Goal: Task Accomplishment & Management: Complete application form

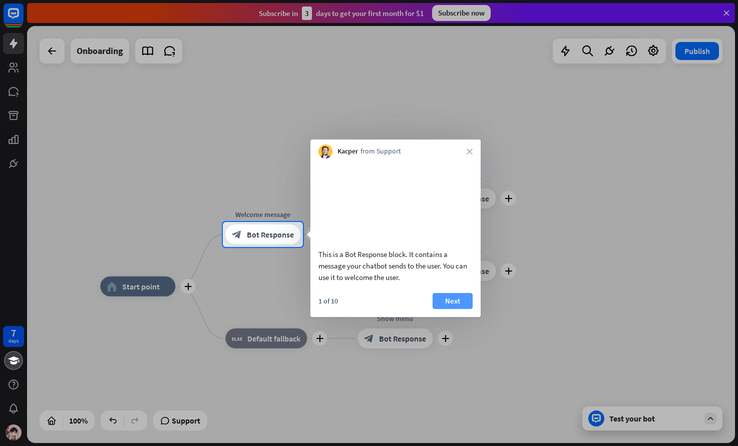
click at [452, 309] on button "Next" at bounding box center [452, 301] width 40 height 16
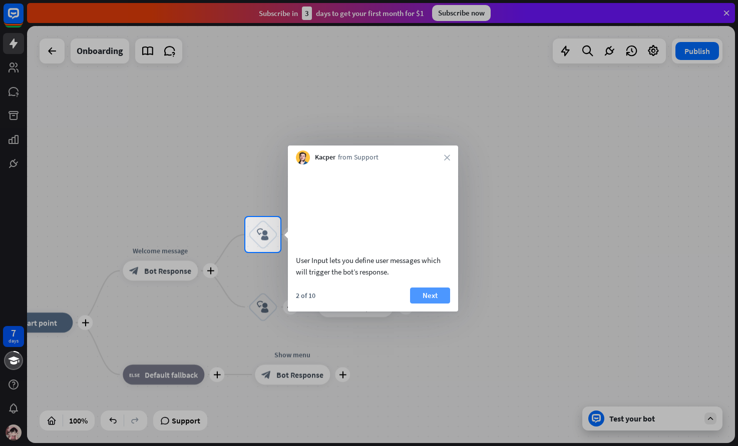
click at [433, 304] on button "Next" at bounding box center [430, 296] width 40 height 16
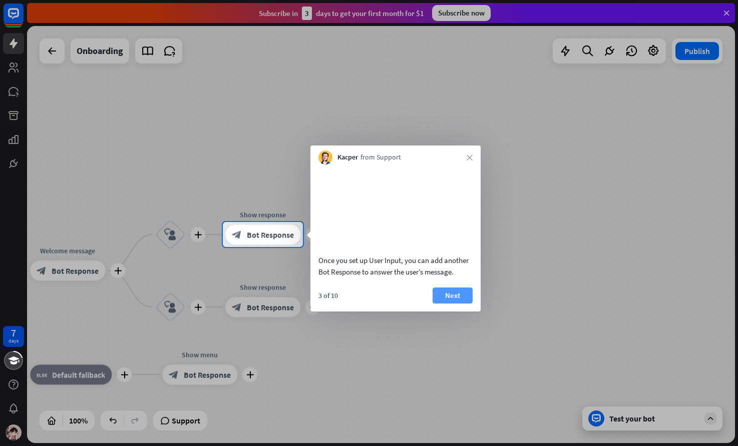
click at [461, 304] on button "Next" at bounding box center [452, 296] width 40 height 16
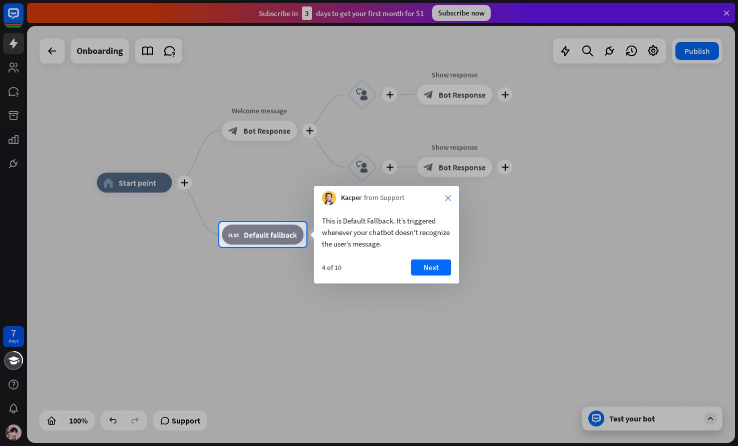
click at [447, 197] on icon "close" at bounding box center [448, 198] width 6 height 6
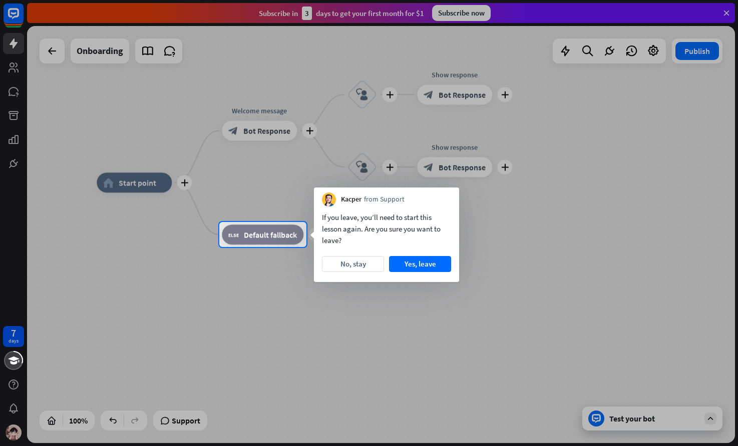
click at [605, 201] on div at bounding box center [369, 111] width 738 height 222
click at [423, 264] on button "Yes, leave" at bounding box center [420, 264] width 62 height 16
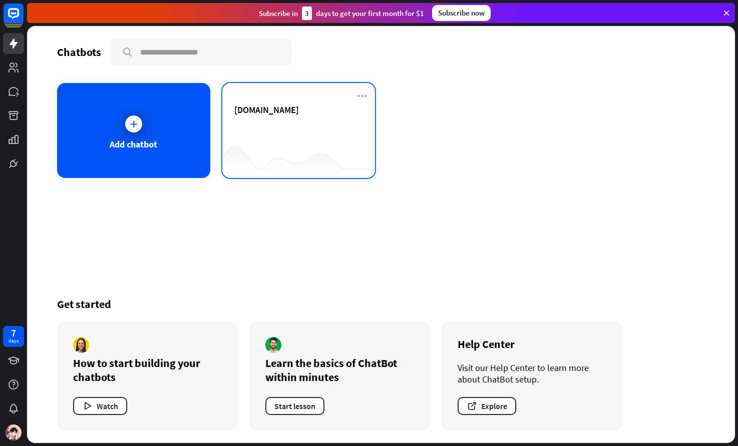
click at [293, 130] on div "[DOMAIN_NAME]" at bounding box center [298, 121] width 129 height 35
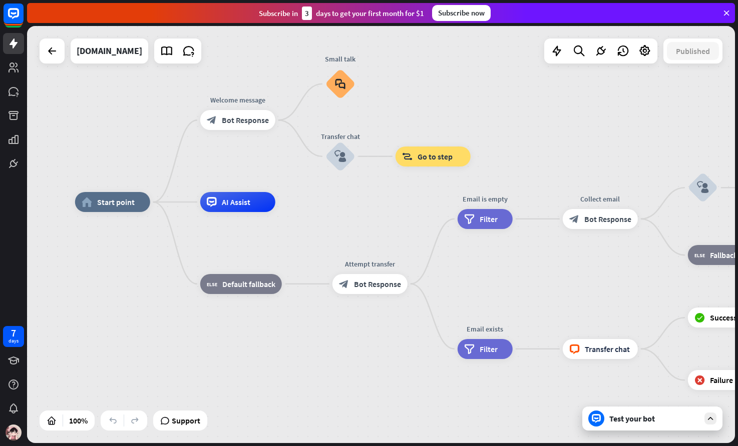
drag, startPoint x: 377, startPoint y: 202, endPoint x: 283, endPoint y: 169, distance: 100.0
click at [283, 169] on div "home_2 Start point Welcome message block_bot_response Bot Response Small talk b…" at bounding box center [381, 234] width 708 height 417
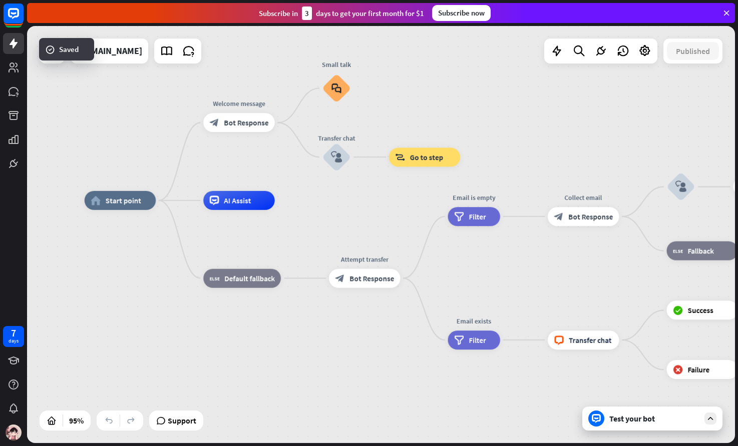
drag, startPoint x: 368, startPoint y: 224, endPoint x: 347, endPoint y: 226, distance: 21.2
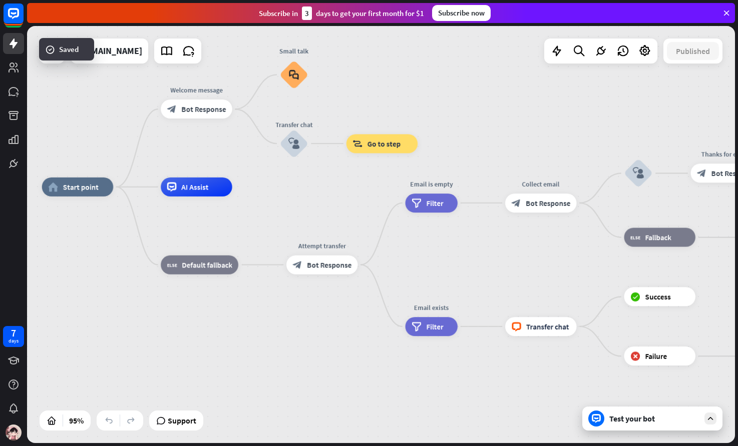
drag, startPoint x: 351, startPoint y: 213, endPoint x: 326, endPoint y: 187, distance: 35.7
click at [326, 188] on div "home_2 Start point Welcome message block_bot_response Bot Response Small talk b…" at bounding box center [378, 385] width 672 height 396
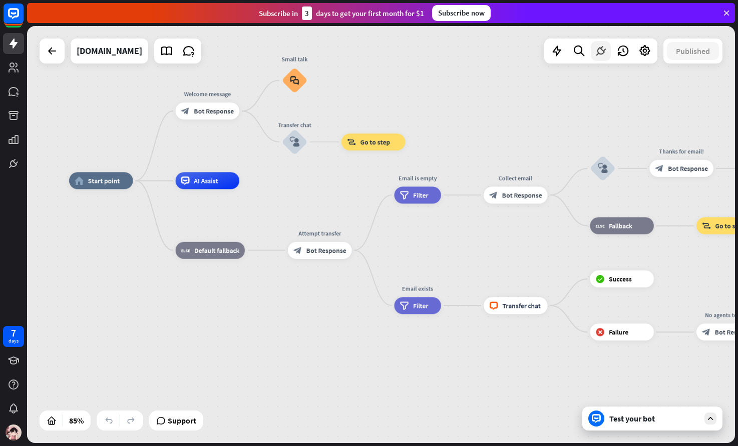
click at [602, 50] on icon at bounding box center [600, 51] width 13 height 13
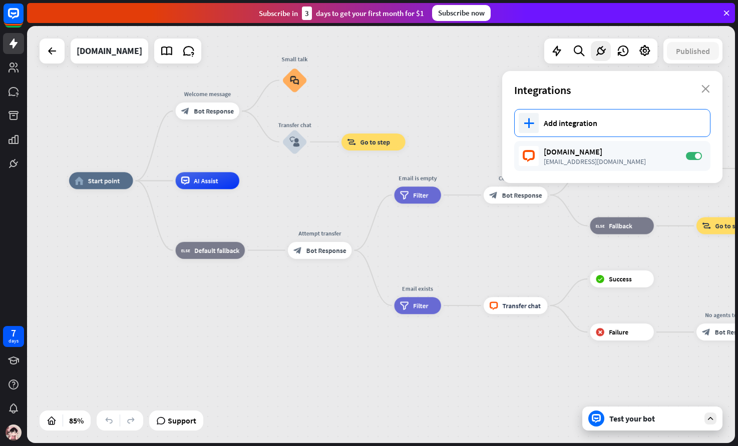
click at [600, 123] on div "Add integration" at bounding box center [621, 123] width 156 height 10
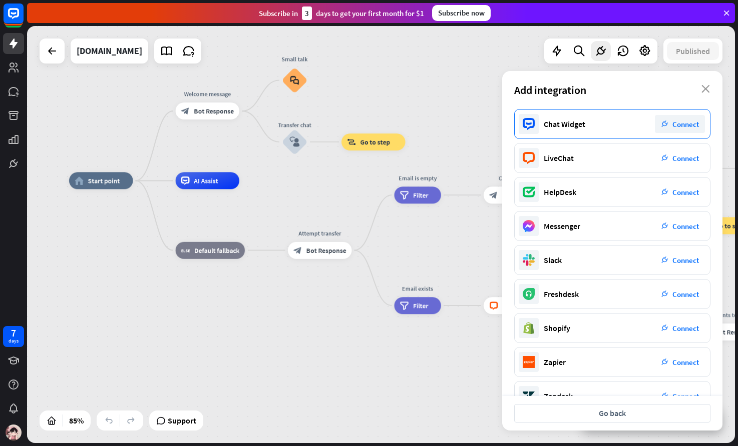
click at [678, 124] on span "Connect" at bounding box center [685, 125] width 27 height 10
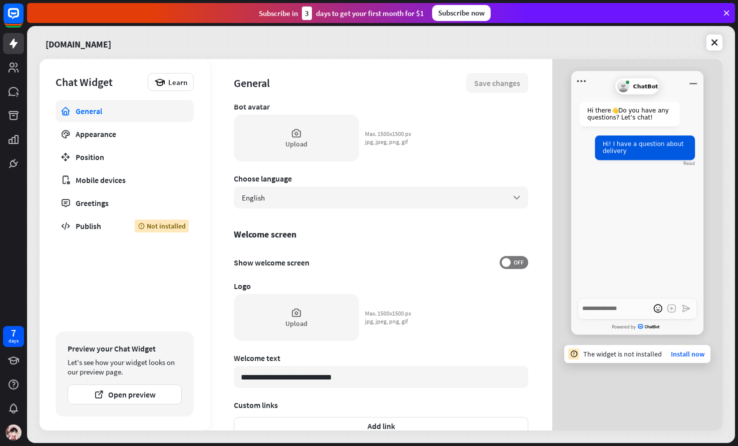
scroll to position [63, 0]
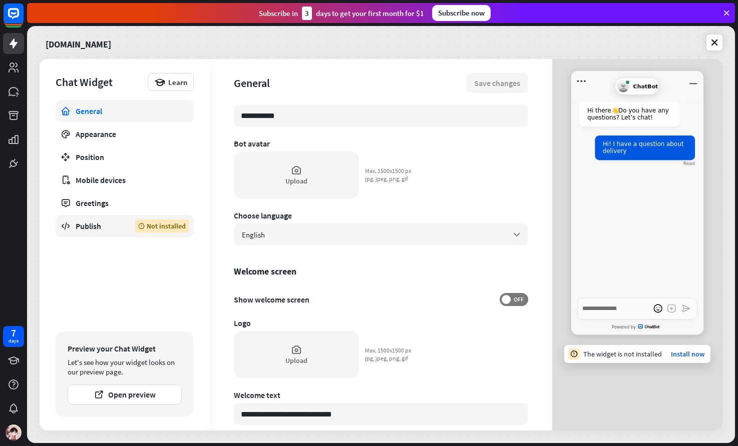
click at [99, 229] on div "Publish" at bounding box center [98, 226] width 44 height 10
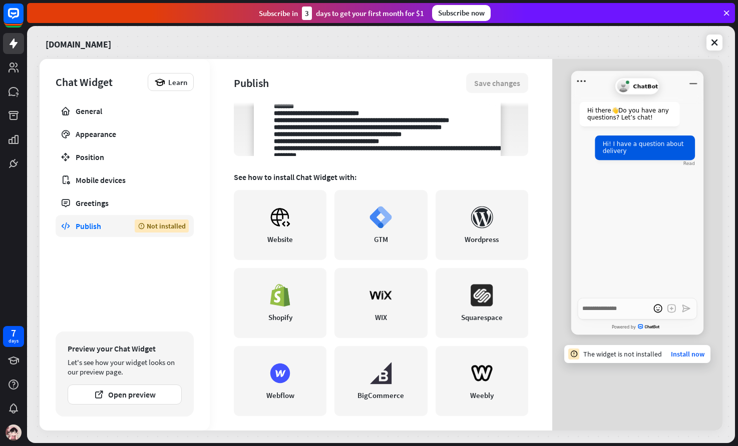
scroll to position [184, 0]
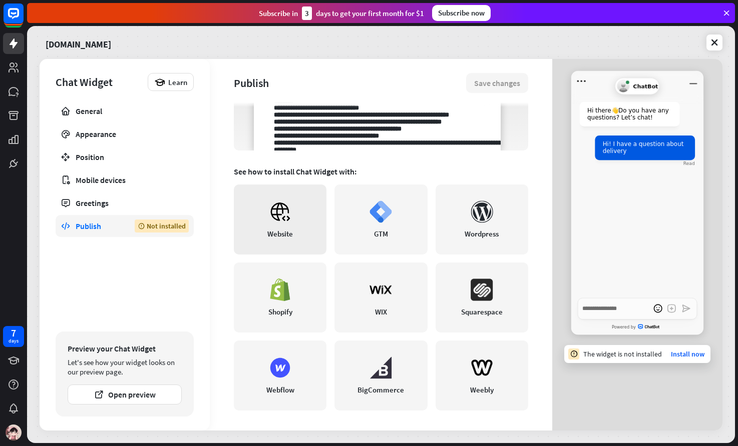
click at [258, 230] on link "Website" at bounding box center [280, 220] width 93 height 70
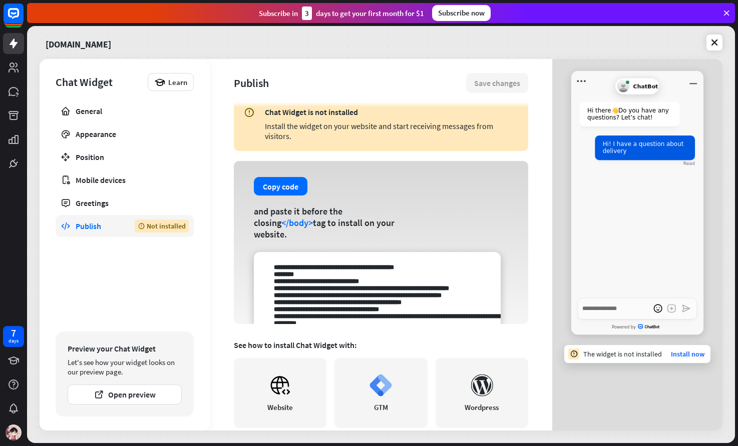
scroll to position [0, 0]
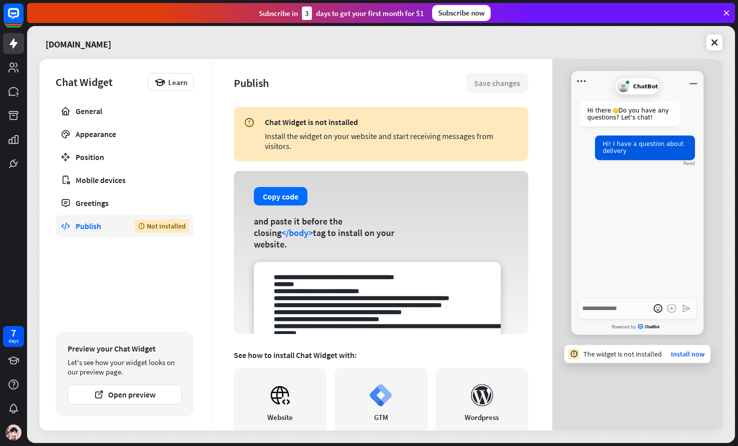
click at [122, 214] on div "General Appearance Position Mobile devices Greetings Publish Not installed" at bounding box center [125, 213] width 138 height 227
click at [271, 206] on button "Copy code" at bounding box center [281, 196] width 54 height 19
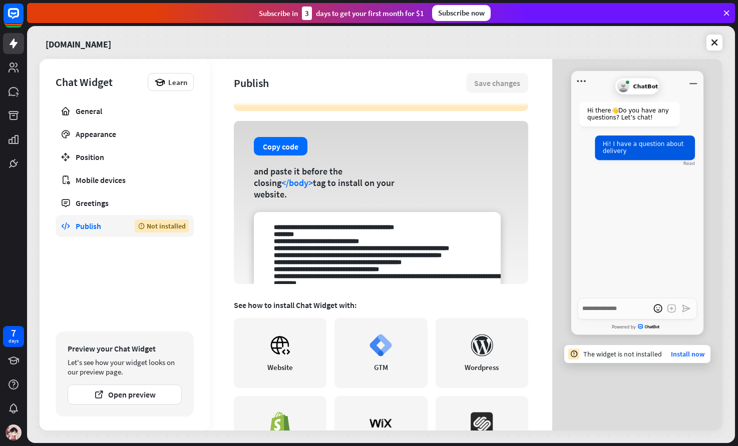
click at [219, 255] on div "Publish Save changes Chat Widget is not installed Install the widget on your we…" at bounding box center [381, 245] width 342 height 372
click at [303, 247] on textarea at bounding box center [377, 248] width 247 height 72
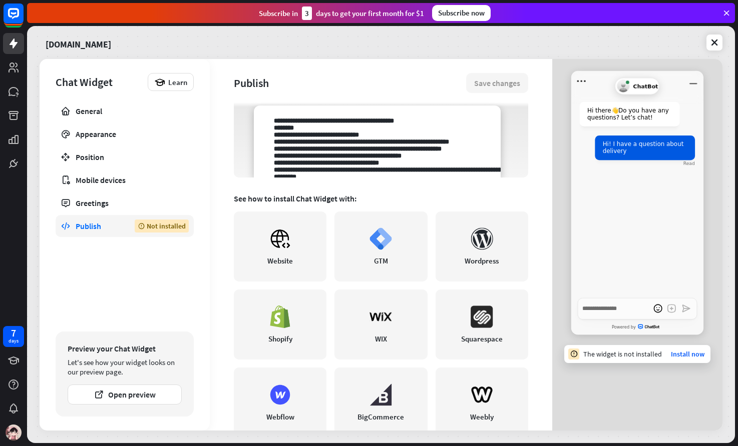
scroll to position [134, 0]
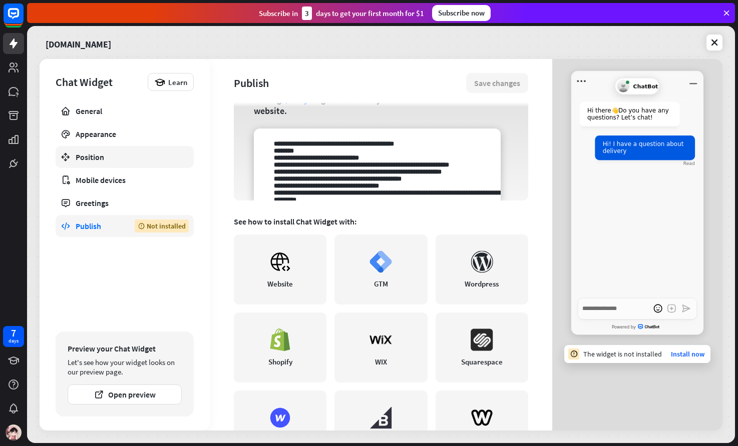
click at [104, 154] on div "Position" at bounding box center [125, 157] width 98 height 10
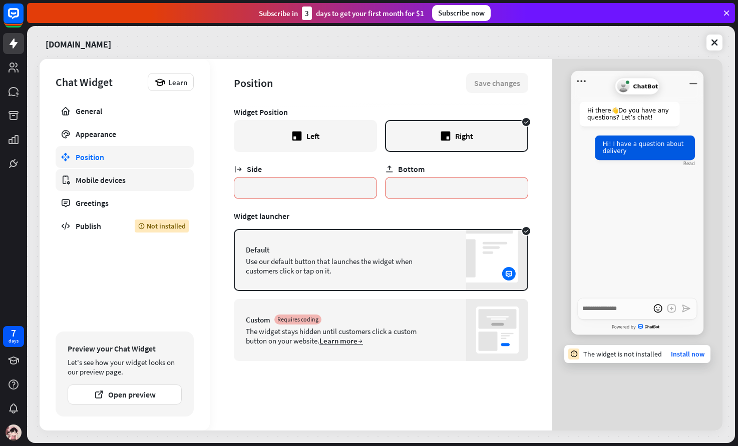
click at [122, 177] on div "Mobile devices" at bounding box center [125, 180] width 98 height 10
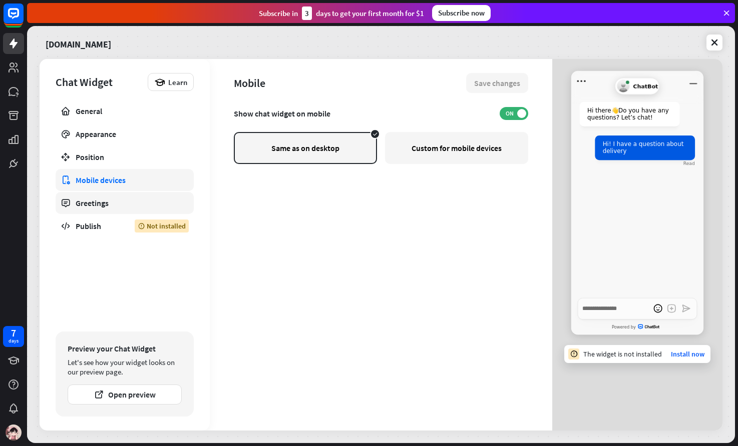
click at [131, 206] on div "Greetings" at bounding box center [125, 203] width 98 height 10
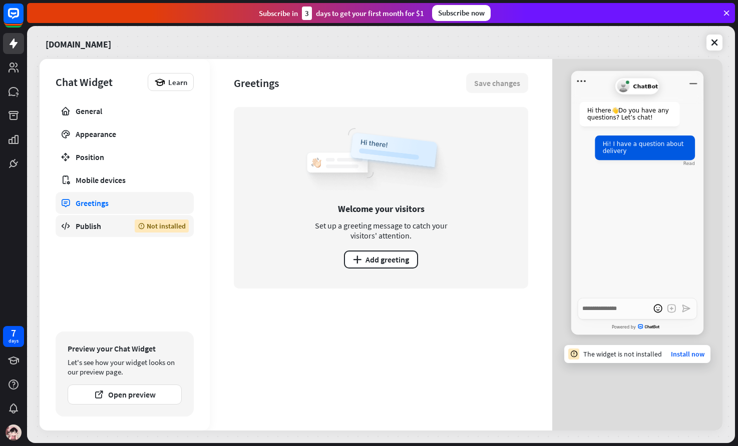
click at [120, 222] on div "Publish" at bounding box center [98, 226] width 44 height 10
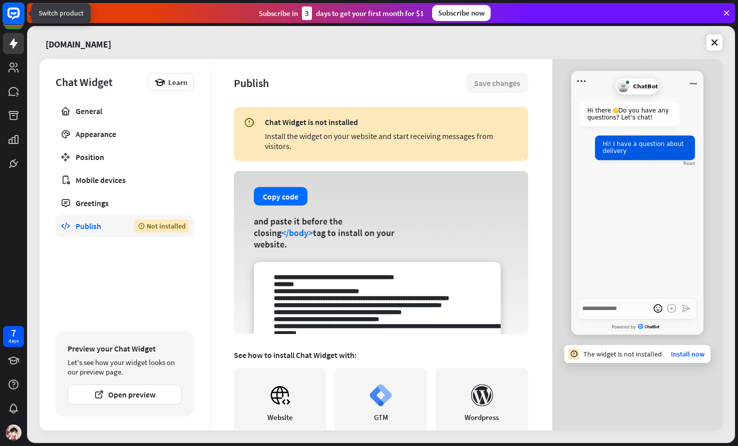
click at [12, 10] on icon at bounding box center [14, 14] width 12 height 12
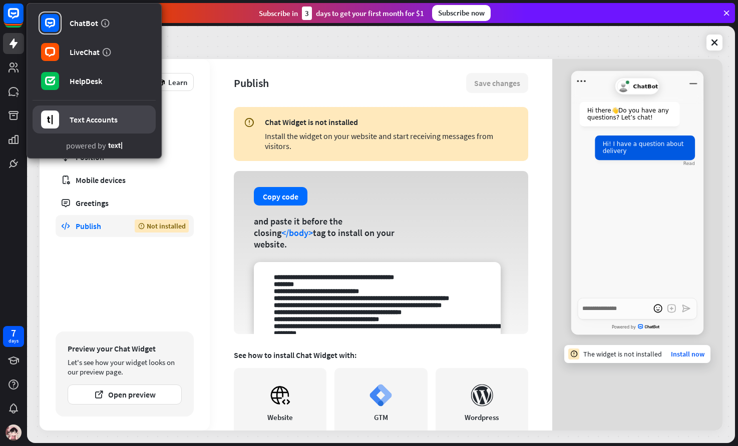
click at [88, 117] on div "Text Accounts" at bounding box center [94, 120] width 48 height 10
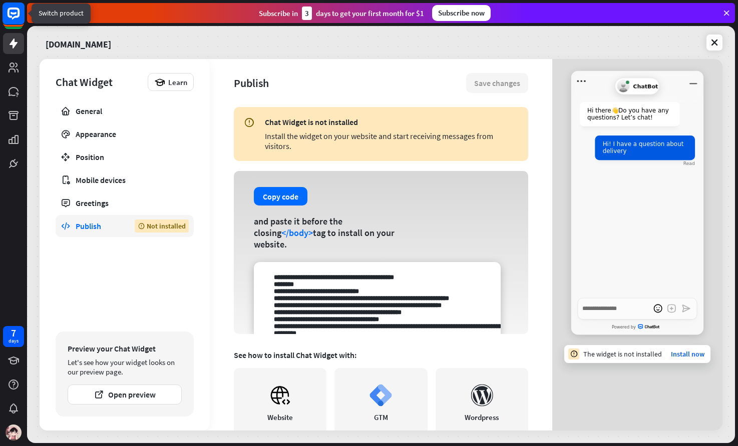
click at [10, 11] on rect at bounding box center [14, 14] width 22 height 22
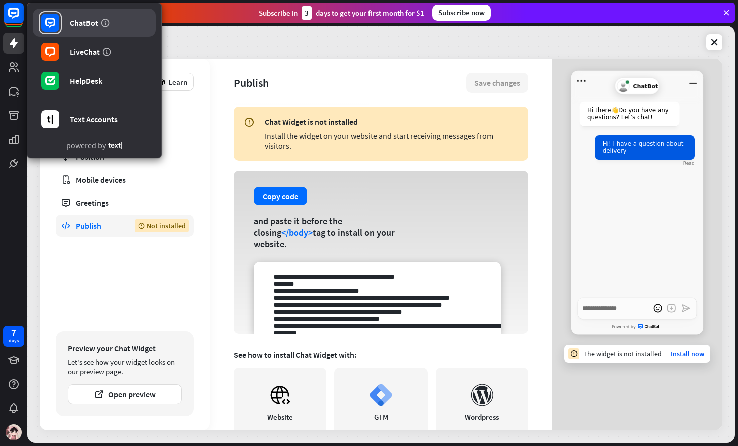
click at [83, 25] on div "ChatBot" at bounding box center [84, 23] width 29 height 10
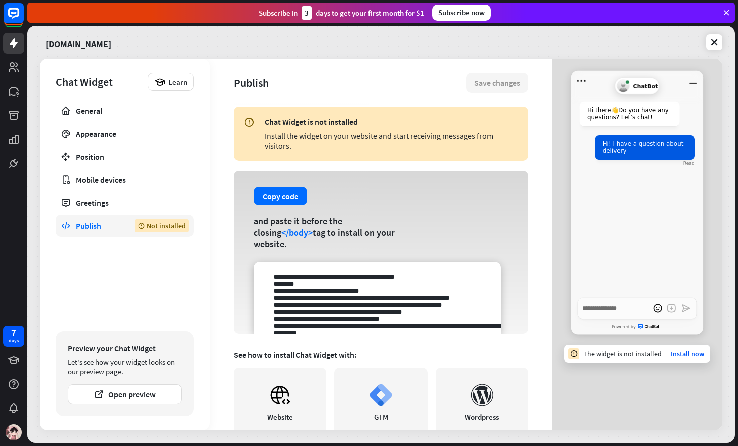
click at [244, 46] on div "[DOMAIN_NAME]" at bounding box center [381, 42] width 683 height 21
click at [716, 42] on icon at bounding box center [714, 43] width 10 height 10
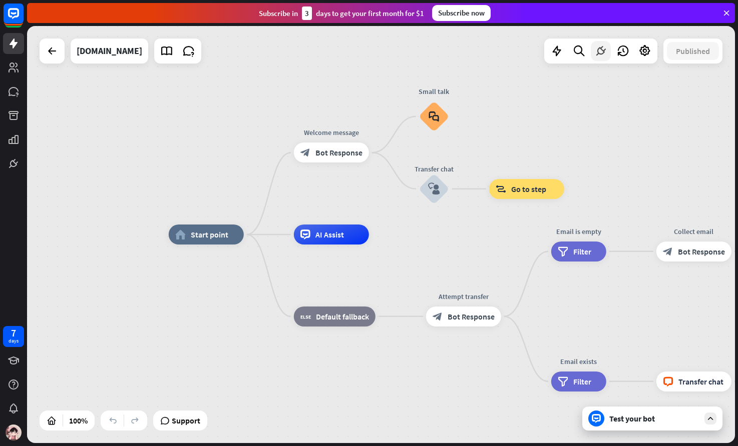
click at [598, 59] on div at bounding box center [600, 51] width 20 height 20
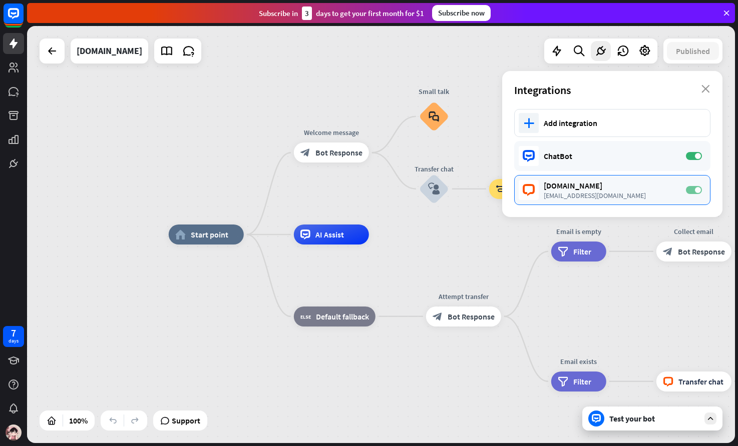
click at [699, 186] on label "ON" at bounding box center [694, 190] width 16 height 8
click at [612, 158] on div "ChatBot" at bounding box center [609, 156] width 132 height 10
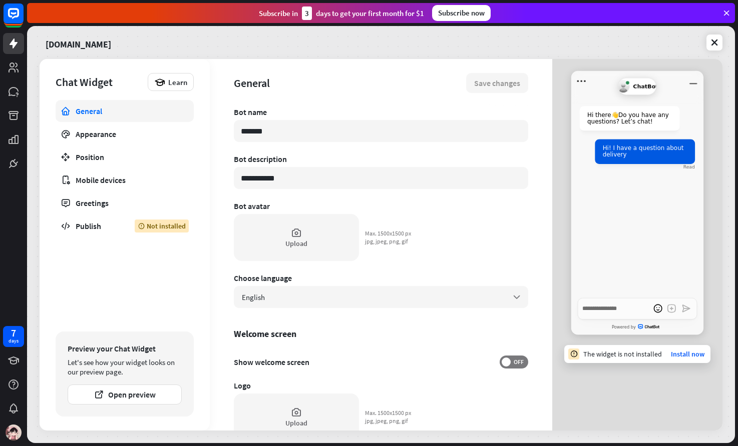
type textarea "*"
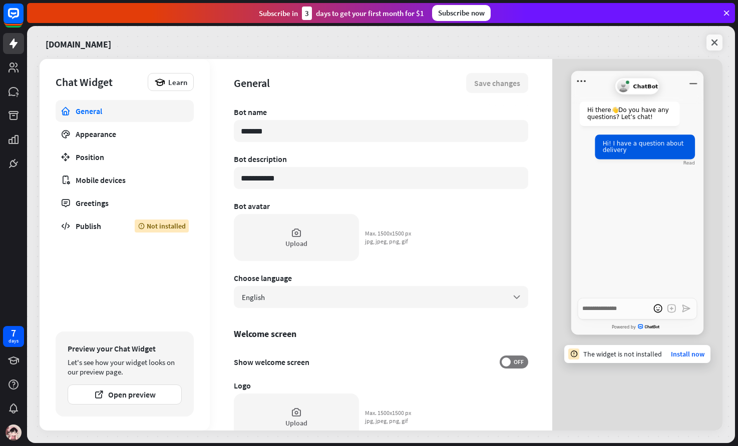
click at [716, 44] on icon at bounding box center [714, 43] width 10 height 10
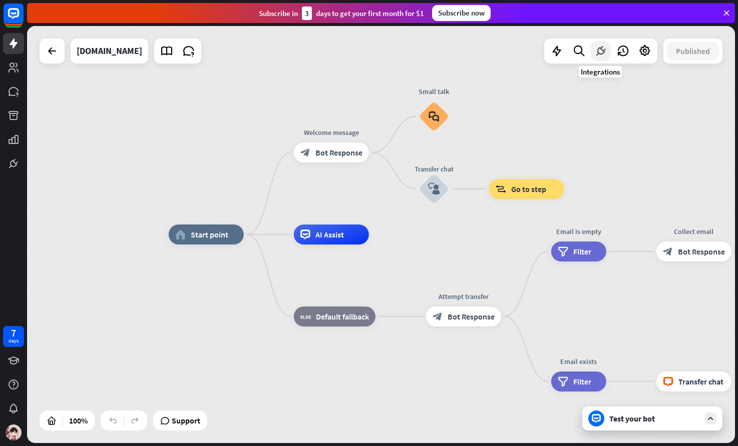
click at [601, 55] on icon at bounding box center [600, 51] width 13 height 13
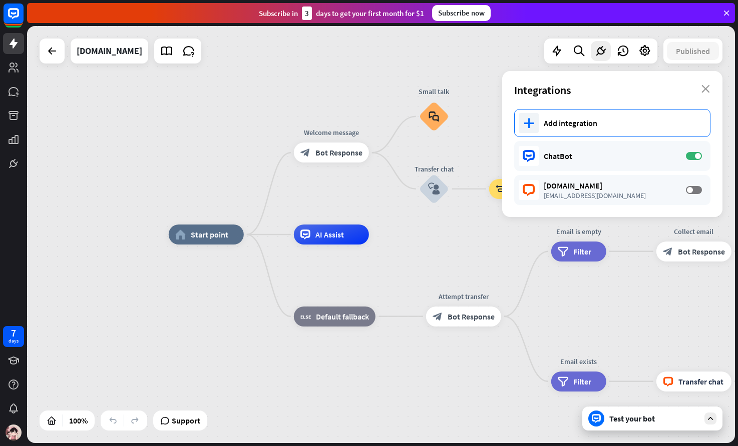
click at [573, 121] on div "Add integration" at bounding box center [621, 123] width 156 height 10
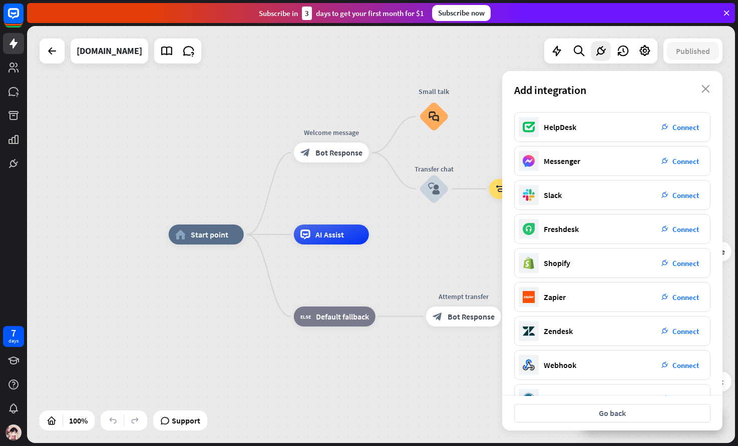
scroll to position [61, 0]
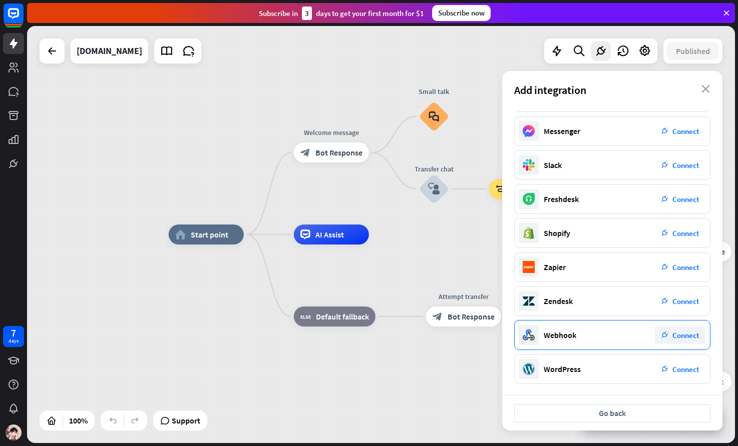
click at [602, 340] on div "Webhook plug_integration Connect" at bounding box center [612, 335] width 196 height 30
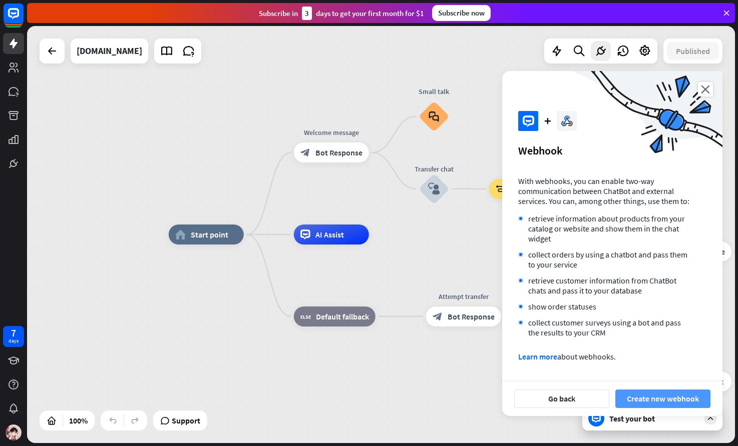
click at [653, 398] on button "Create new webhook" at bounding box center [662, 399] width 95 height 19
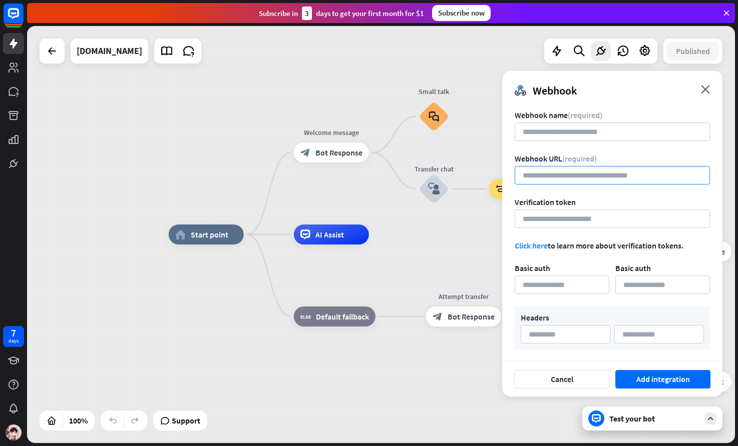
click at [578, 173] on input "url" at bounding box center [611, 175] width 195 height 19
click at [607, 135] on input at bounding box center [611, 132] width 195 height 19
click at [558, 178] on input "url" at bounding box center [611, 175] width 195 height 19
paste input "**********"
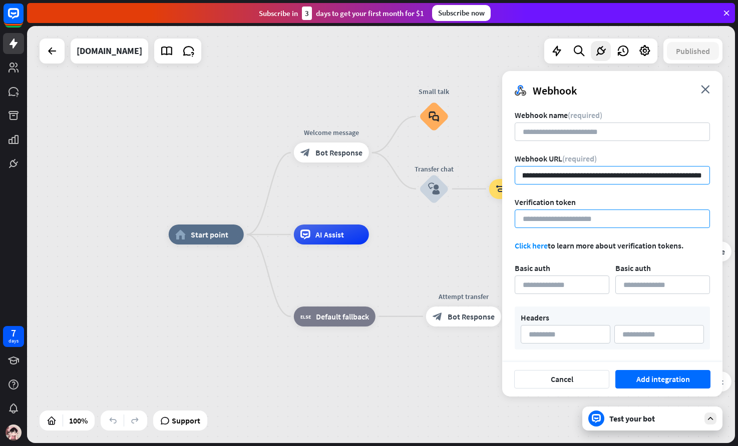
type input "**********"
click at [547, 221] on input at bounding box center [611, 219] width 195 height 19
click at [552, 216] on input at bounding box center [611, 219] width 195 height 19
paste input "**********"
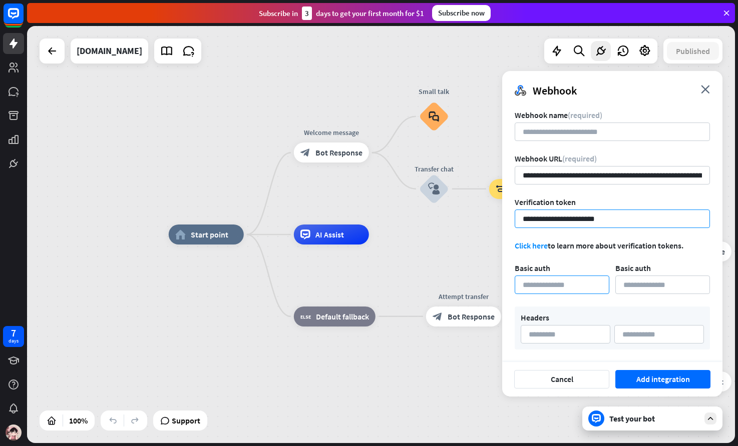
type input "**********"
click at [540, 283] on input at bounding box center [561, 285] width 95 height 19
click at [554, 334] on input at bounding box center [565, 334] width 90 height 19
click at [576, 287] on input at bounding box center [561, 285] width 95 height 19
type input "*"
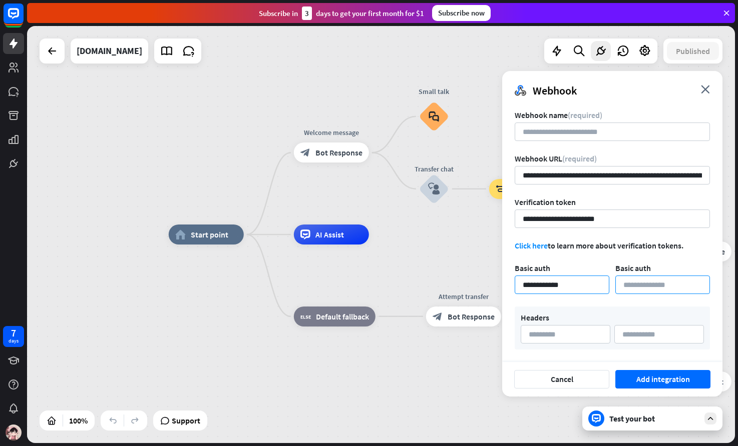
type input "**********"
click at [636, 290] on input at bounding box center [662, 285] width 95 height 19
type input "********"
click at [555, 335] on input at bounding box center [565, 334] width 90 height 19
click at [555, 221] on input "**********" at bounding box center [611, 219] width 195 height 19
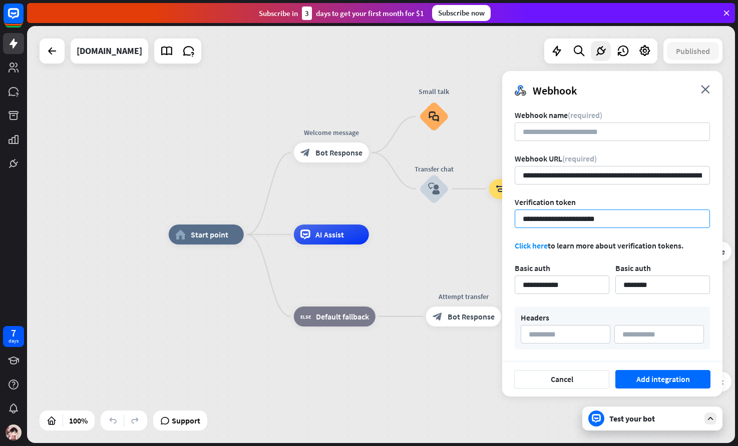
click at [555, 221] on input "**********" at bounding box center [611, 219] width 195 height 19
paste input
type input "**********"
click at [611, 175] on input "**********" at bounding box center [611, 175] width 195 height 19
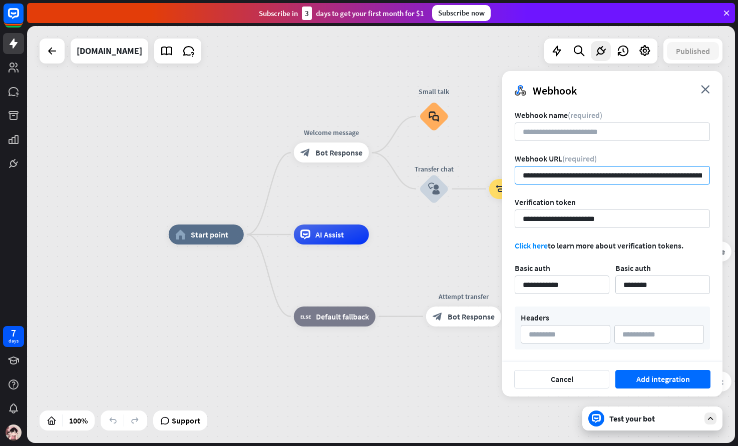
click at [611, 175] on input "**********" at bounding box center [611, 175] width 195 height 19
click at [589, 131] on input at bounding box center [611, 132] width 195 height 19
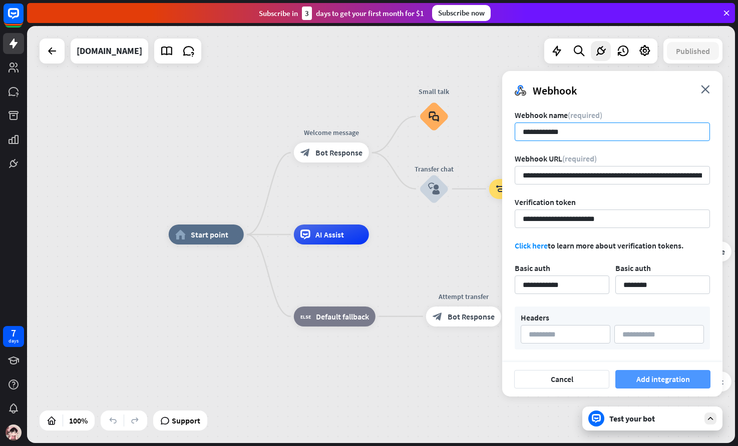
type input "**********"
click at [654, 382] on button "Add integration" at bounding box center [662, 379] width 95 height 19
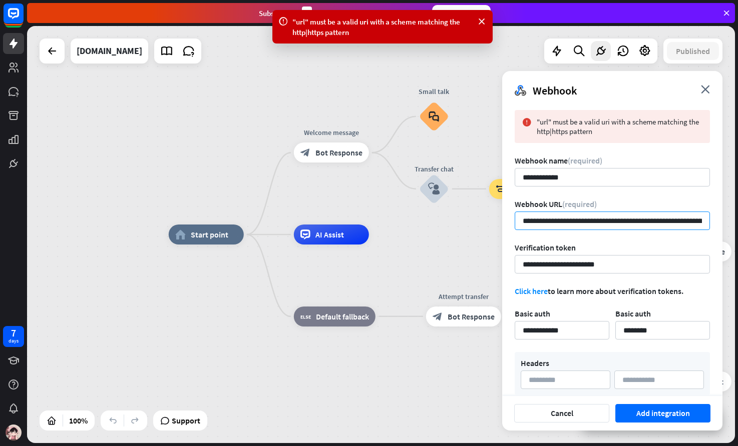
click at [615, 224] on input "**********" at bounding box center [611, 221] width 195 height 19
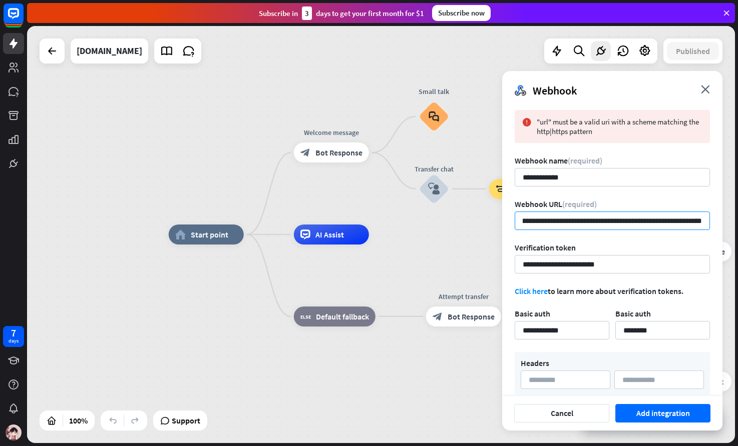
scroll to position [0, 157]
drag, startPoint x: 605, startPoint y: 222, endPoint x: 765, endPoint y: 218, distance: 159.7
click at [737, 218] on html "7 days close Product Help First steps Get started with ChatBot Help Center Foll…" at bounding box center [369, 223] width 738 height 446
type input "**********"
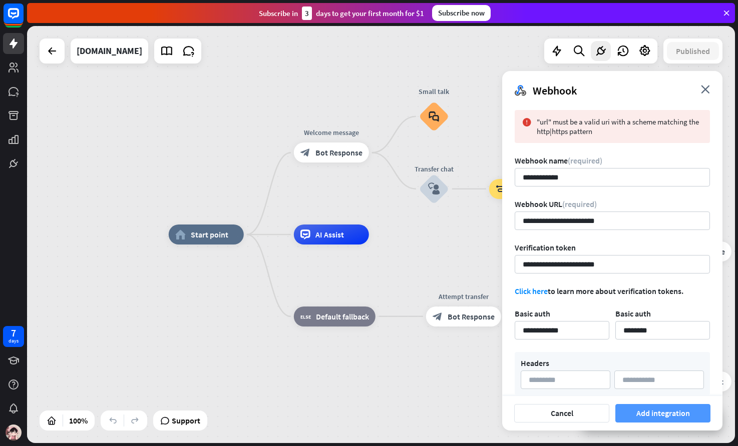
click at [672, 412] on button "Add integration" at bounding box center [662, 413] width 95 height 19
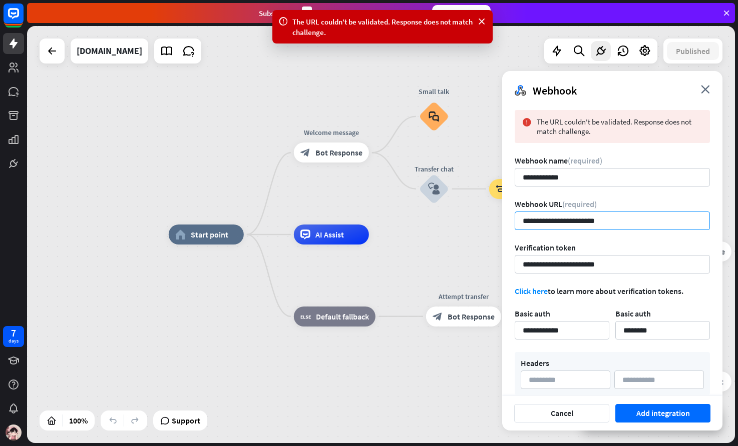
click at [626, 221] on input "**********" at bounding box center [611, 221] width 195 height 19
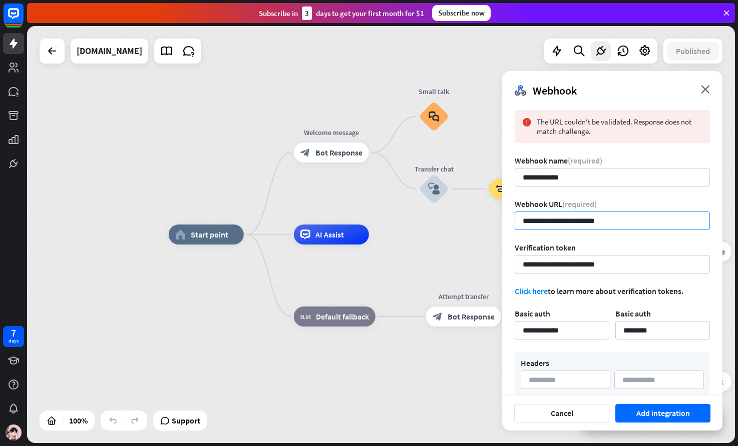
drag, startPoint x: 647, startPoint y: 219, endPoint x: 481, endPoint y: 227, distance: 165.4
click at [481, 227] on div "home_2 Start point Welcome message block_bot_response Bot Response Small talk b…" at bounding box center [381, 234] width 708 height 417
paste input "**********"
type input "**********"
click at [659, 414] on button "Add integration" at bounding box center [662, 413] width 95 height 19
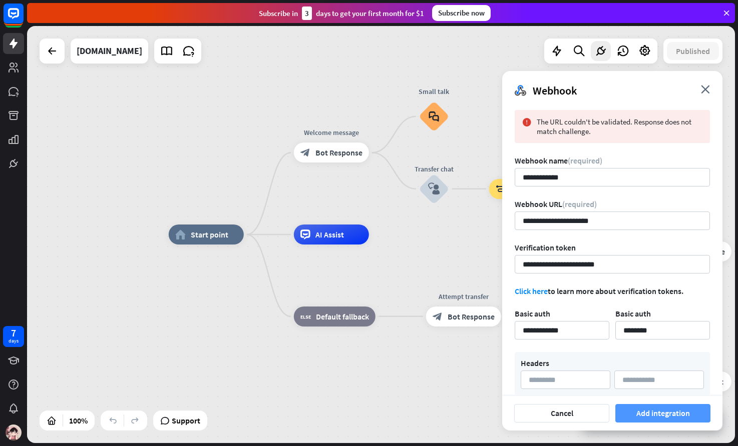
click at [659, 414] on button "Add integration" at bounding box center [662, 413] width 95 height 19
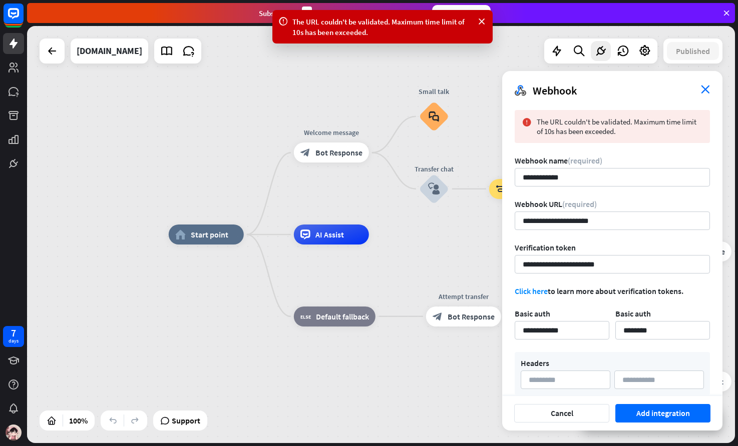
click at [702, 88] on icon "close" at bounding box center [705, 89] width 9 height 9
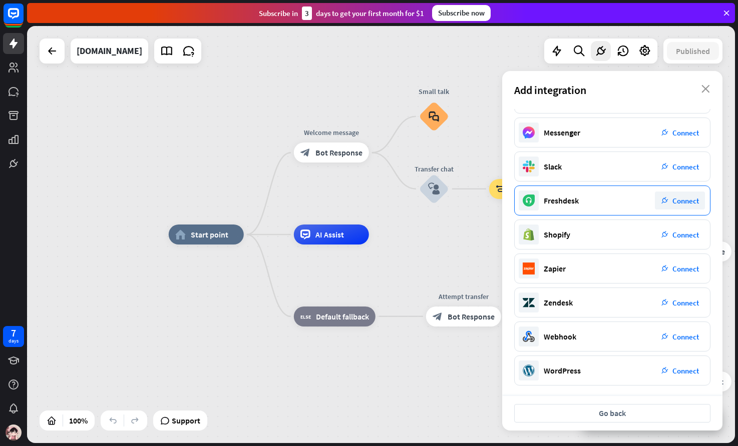
scroll to position [61, 0]
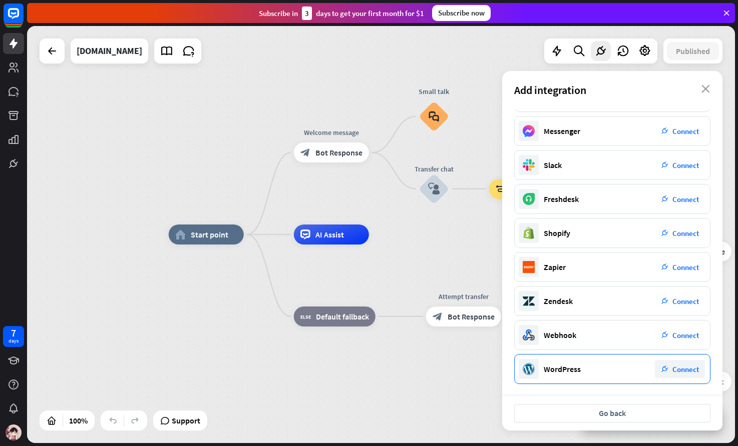
click at [609, 370] on div "WordPress plug_integration Connect" at bounding box center [612, 369] width 196 height 30
click at [702, 87] on icon "close" at bounding box center [705, 89] width 9 height 8
